Goal: Task Accomplishment & Management: Manage account settings

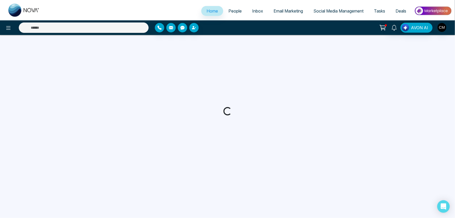
select select "*"
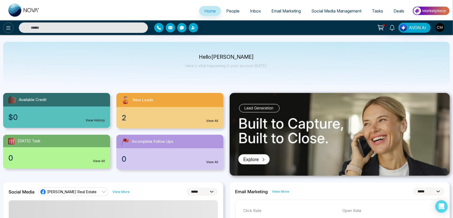
click at [9, 27] on icon at bounding box center [8, 28] width 6 height 6
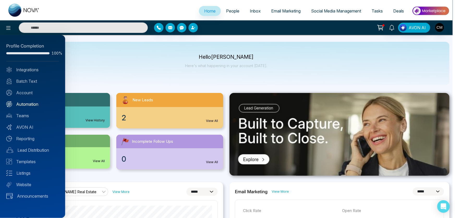
click at [20, 101] on link "Automation" at bounding box center [32, 104] width 53 height 6
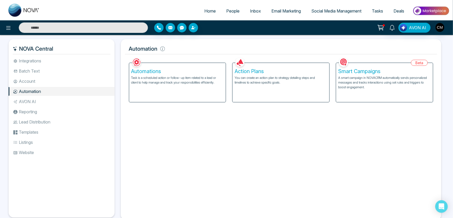
click at [191, 90] on div "Automations Task is a scheduled action or follow-up item related to a lead or c…" at bounding box center [177, 82] width 97 height 39
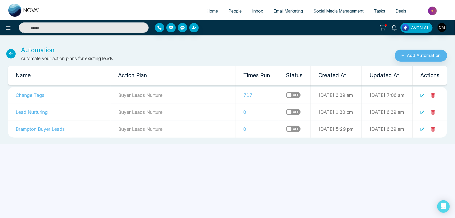
click at [232, 11] on span "People" at bounding box center [234, 10] width 13 height 5
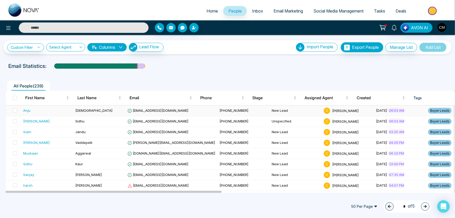
click at [63, 107] on td "Anju" at bounding box center [47, 110] width 52 height 11
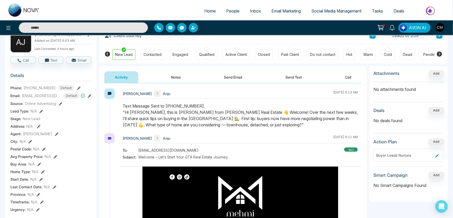
scroll to position [29, 0]
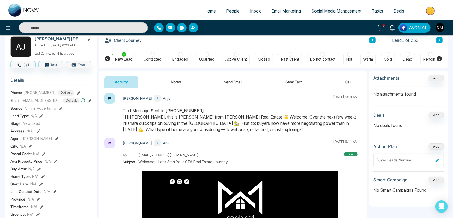
click at [437, 39] on button at bounding box center [439, 40] width 6 height 6
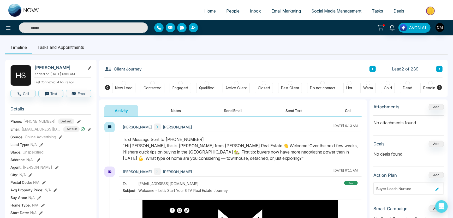
click at [123, 86] on div "New Lead" at bounding box center [123, 87] width 17 height 5
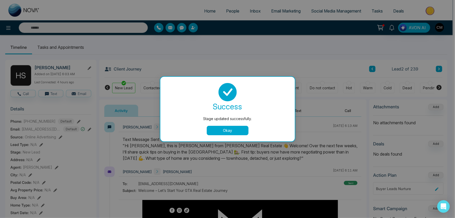
click at [232, 131] on button "Okay" at bounding box center [228, 130] width 42 height 9
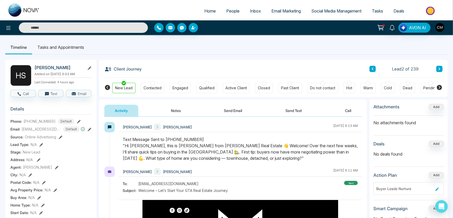
click at [440, 68] on icon at bounding box center [439, 68] width 3 height 3
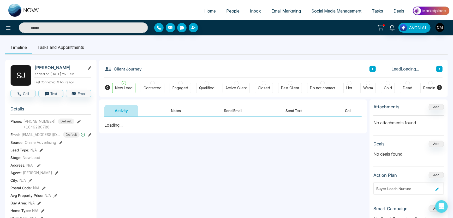
click at [121, 83] on div "New Lead" at bounding box center [123, 88] width 23 height 10
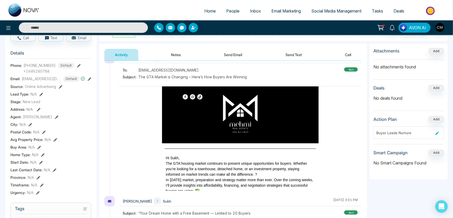
scroll to position [5, 0]
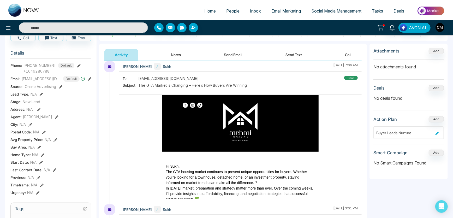
click at [7, 7] on link at bounding box center [24, 10] width 42 height 17
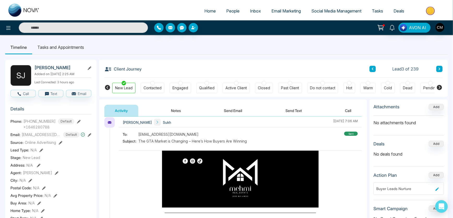
select select "*"
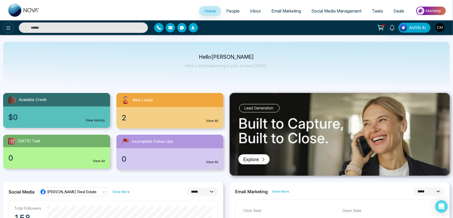
click at [9, 28] on icon at bounding box center [8, 28] width 6 height 6
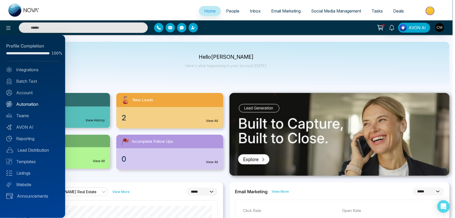
click at [25, 101] on link "Automation" at bounding box center [32, 104] width 53 height 6
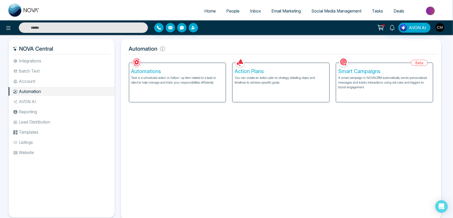
click at [190, 90] on div "Automations Task is a scheduled action or follow-up item related to a lead or c…" at bounding box center [177, 82] width 97 height 39
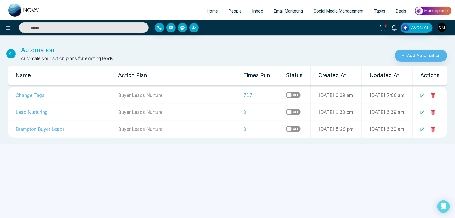
click at [423, 95] on icon at bounding box center [422, 95] width 3 height 3
click at [10, 55] on icon at bounding box center [10, 53] width 9 height 9
click at [11, 29] on icon at bounding box center [8, 28] width 6 height 6
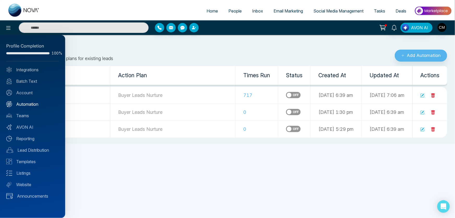
click at [21, 102] on link "Automation" at bounding box center [32, 104] width 53 height 6
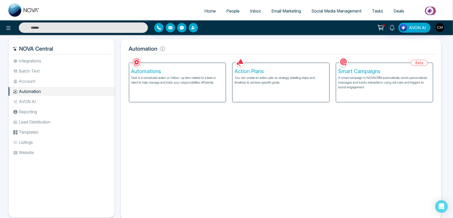
click at [270, 82] on p "You can create an action plan to strategy detailing steps and timelines to achi…" at bounding box center [280, 79] width 93 height 9
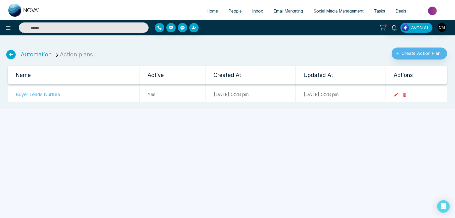
click at [399, 95] on icon at bounding box center [396, 94] width 5 height 5
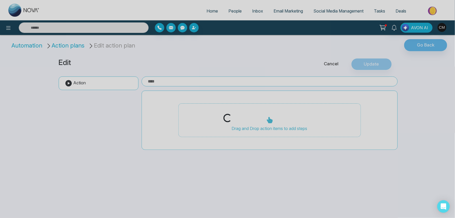
type input "**********"
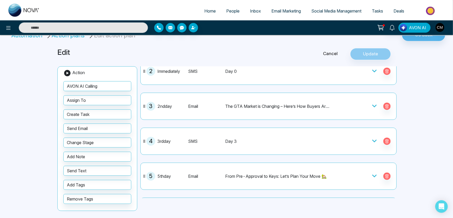
scroll to position [61, 0]
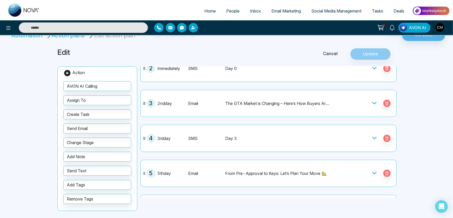
click at [372, 135] on div at bounding box center [374, 138] width 5 height 7
